Goal: Information Seeking & Learning: Learn about a topic

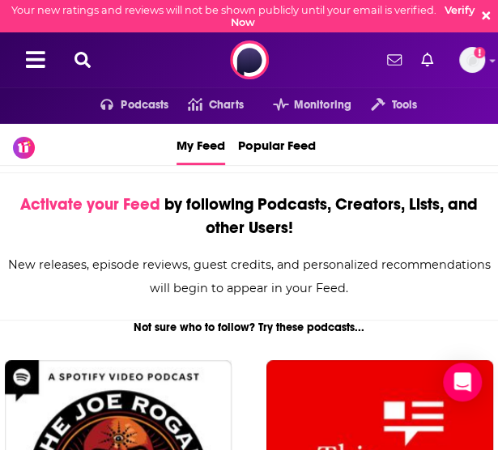
click at [79, 68] on icon at bounding box center [82, 60] width 16 height 16
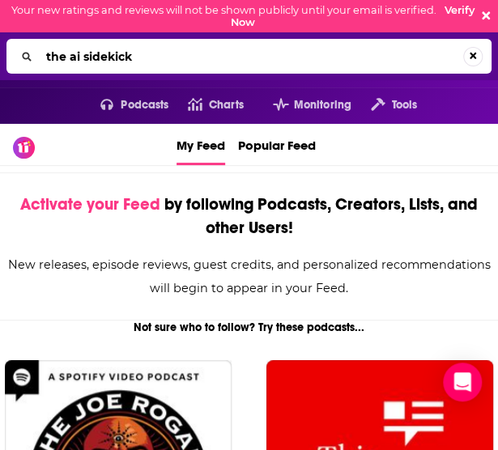
type input "the ai sidekick"
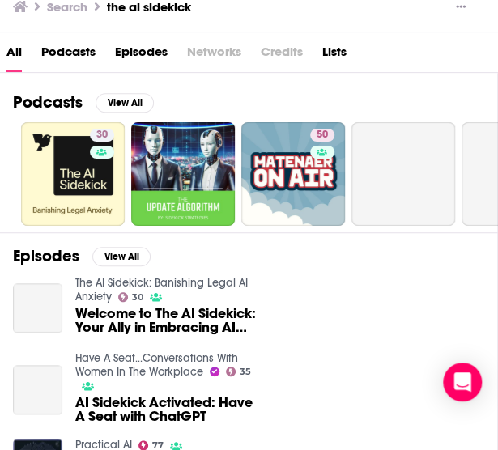
scroll to position [149, 0]
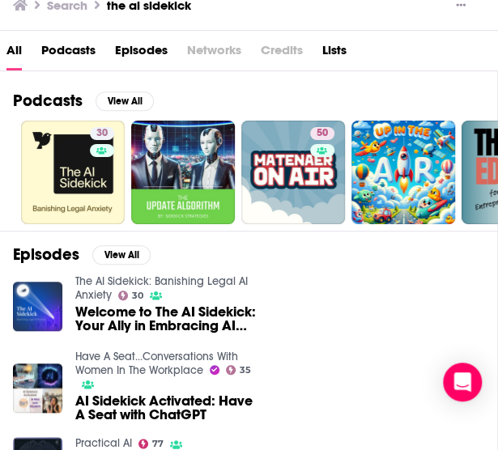
click at [84, 279] on link "The AI Sidekick: Banishing Legal AI Anxiety" at bounding box center [161, 288] width 172 height 28
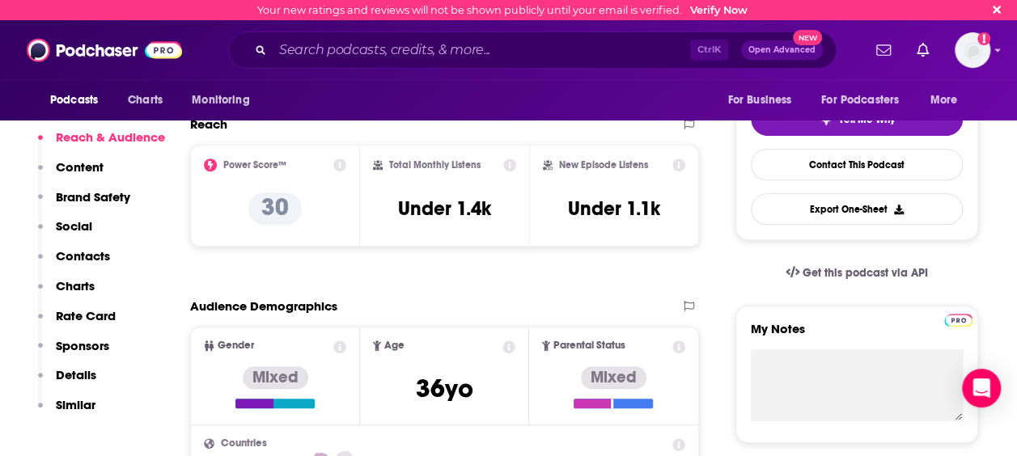
scroll to position [295, 0]
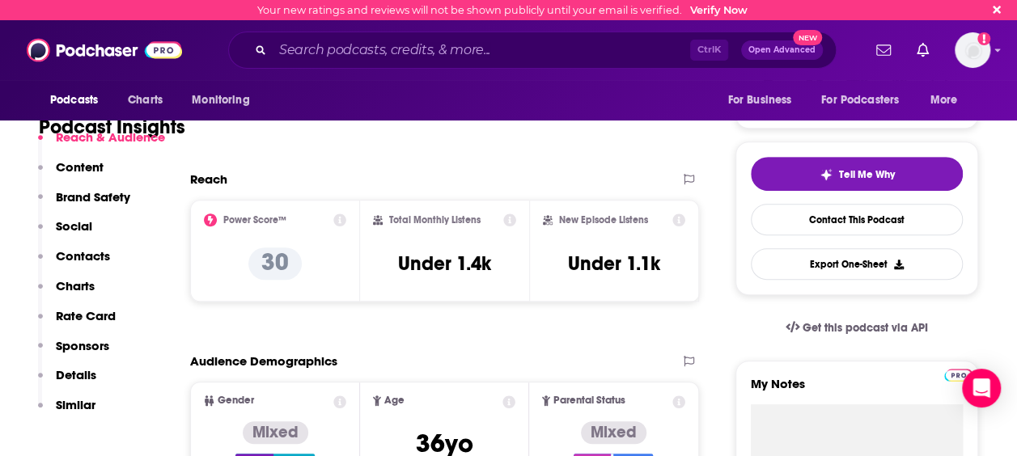
click at [340, 218] on icon at bounding box center [339, 220] width 13 height 13
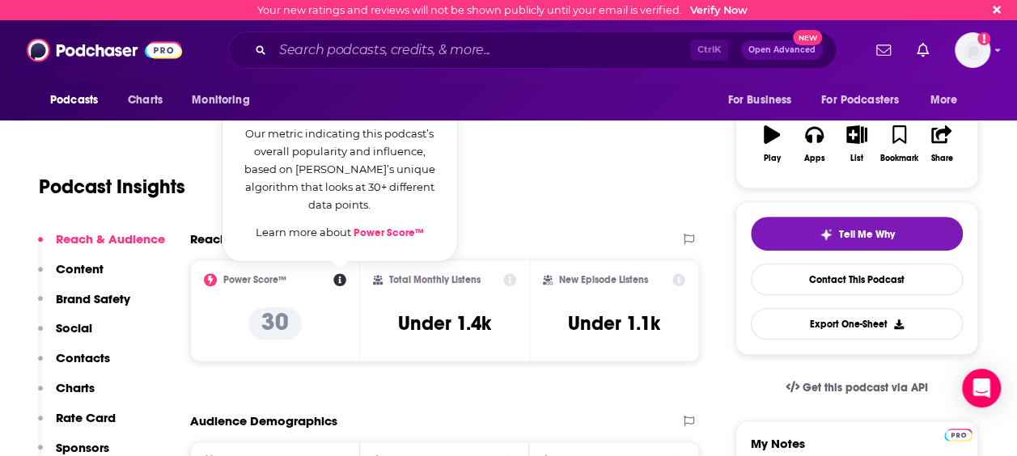
scroll to position [201, 0]
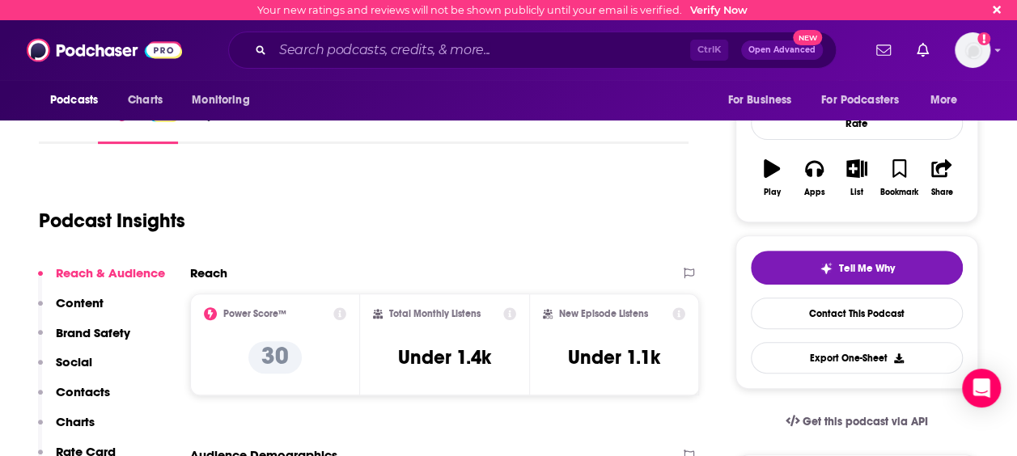
drag, startPoint x: 379, startPoint y: 237, endPoint x: 278, endPoint y: 194, distance: 109.1
drag, startPoint x: 278, startPoint y: 194, endPoint x: 240, endPoint y: 236, distance: 56.7
click at [240, 236] on div "Podcast Insights" at bounding box center [357, 211] width 637 height 83
click at [341, 316] on icon at bounding box center [339, 313] width 13 height 13
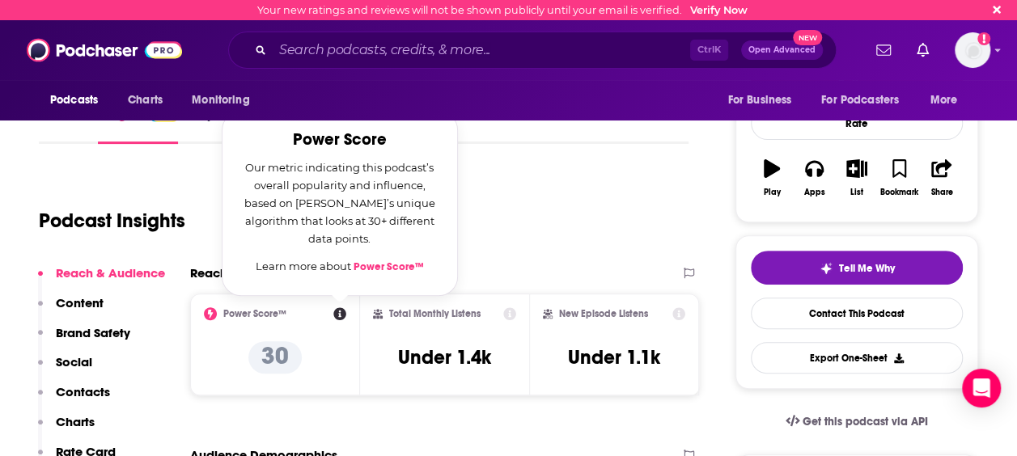
click at [385, 269] on link "Power Score™" at bounding box center [389, 266] width 70 height 13
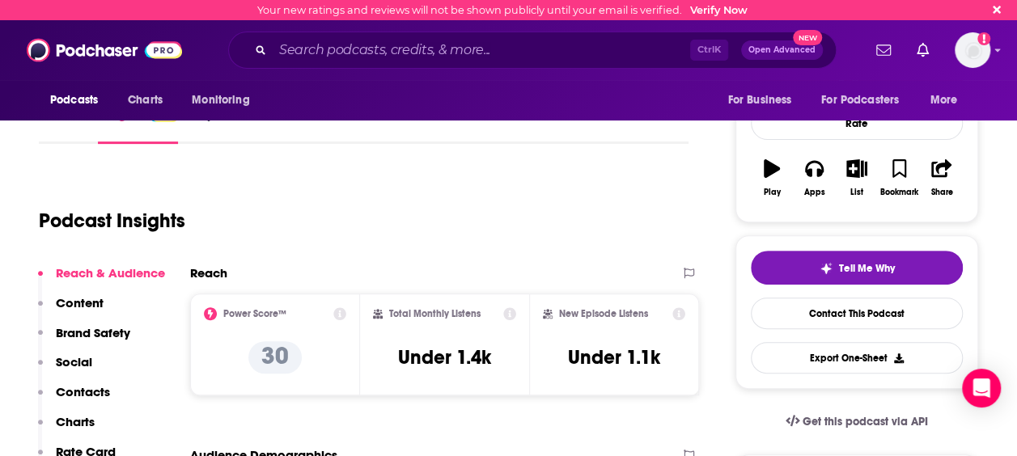
click at [497, 316] on icon at bounding box center [509, 313] width 13 height 13
